Goal: Task Accomplishment & Management: Complete application form

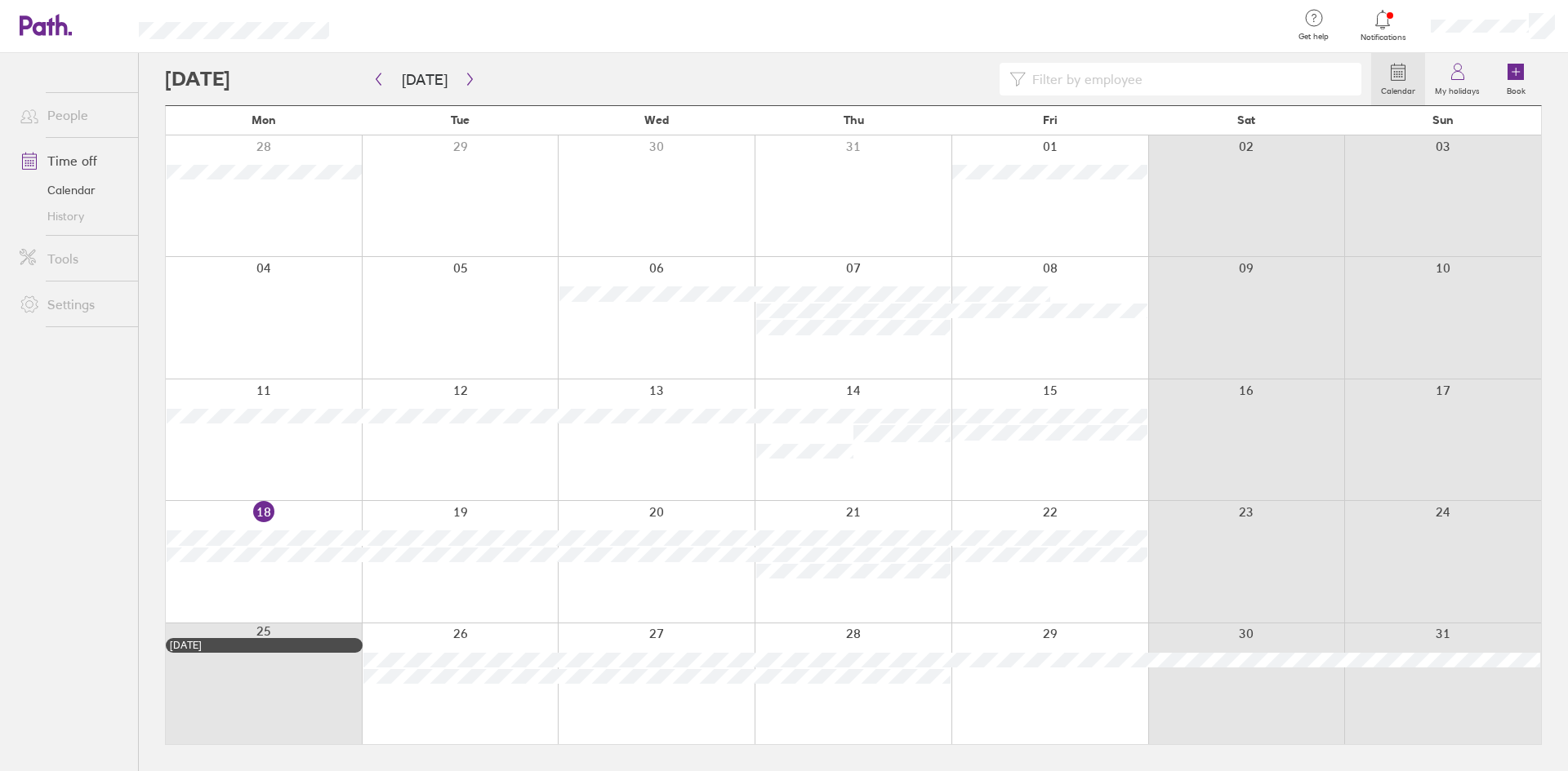
click at [467, 513] on div at bounding box center [459, 561] width 196 height 120
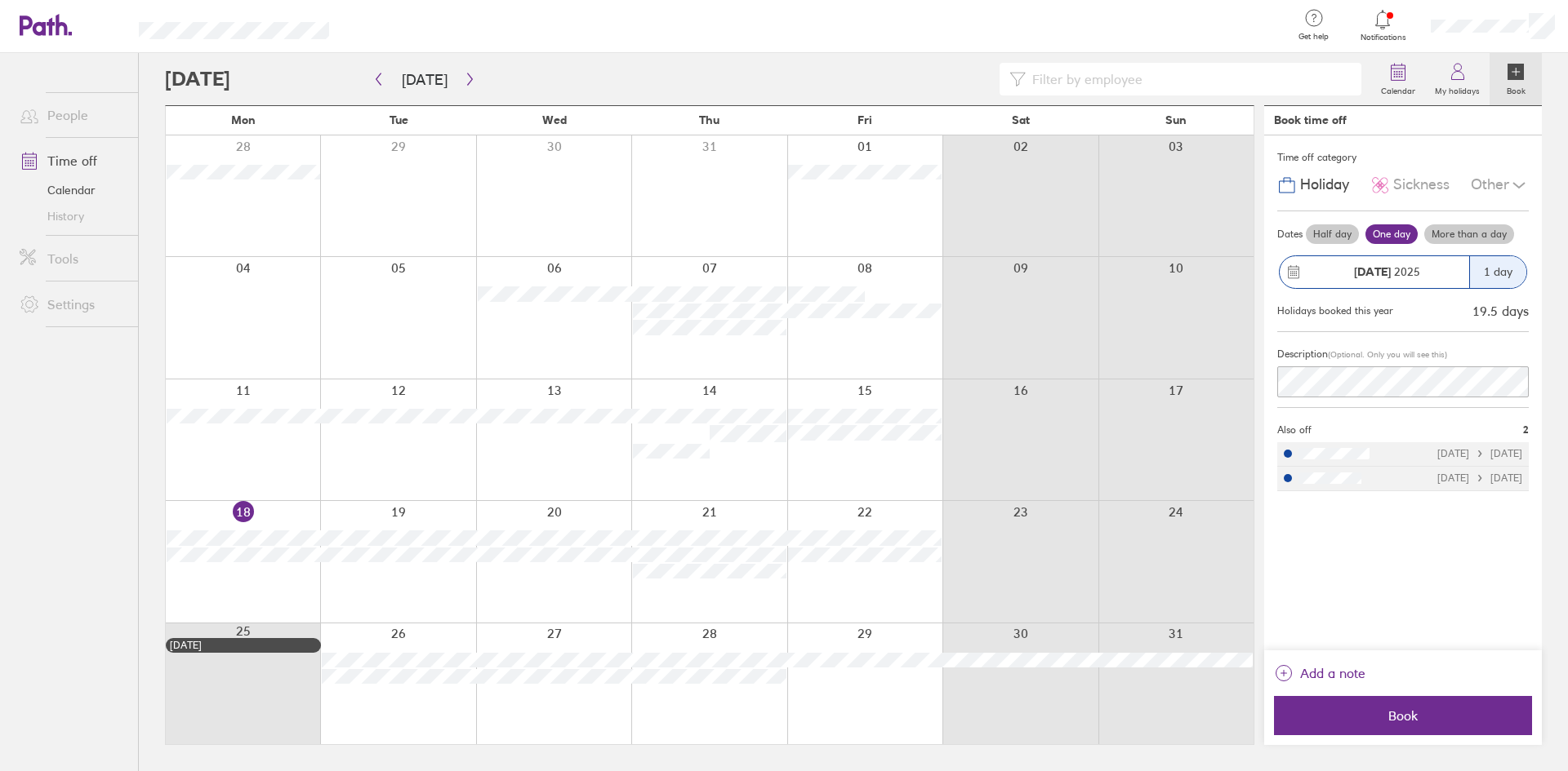
click at [402, 513] on div at bounding box center [397, 561] width 156 height 120
click at [1404, 719] on span "Book" at bounding box center [1403, 715] width 235 height 14
